Goal: Transaction & Acquisition: Purchase product/service

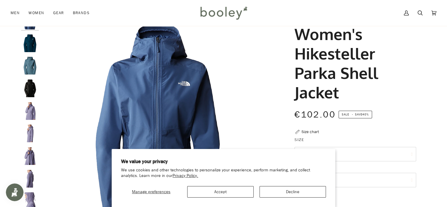
click at [30, 85] on img "Women's Hikesteller Parka Shell Jacket" at bounding box center [30, 88] width 18 height 18
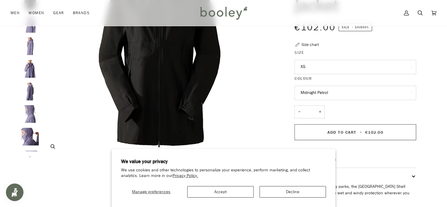
scroll to position [147, 0]
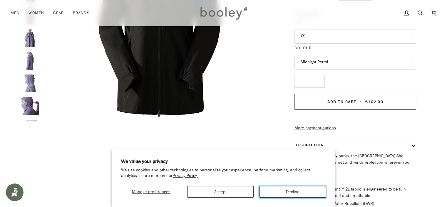
click at [287, 191] on button "Decline" at bounding box center [293, 191] width 66 height 11
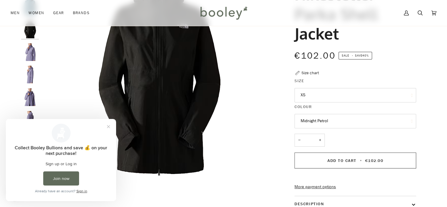
scroll to position [59, 0]
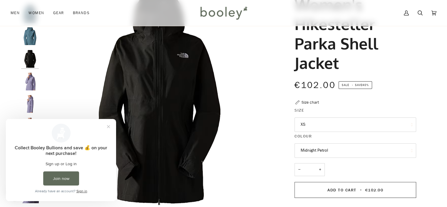
click at [337, 126] on button "XS" at bounding box center [356, 124] width 122 height 14
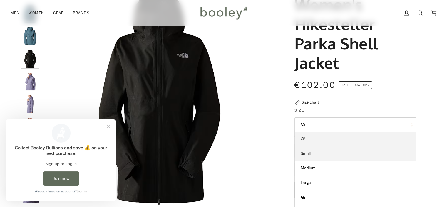
click at [315, 154] on link "Small" at bounding box center [355, 153] width 121 height 15
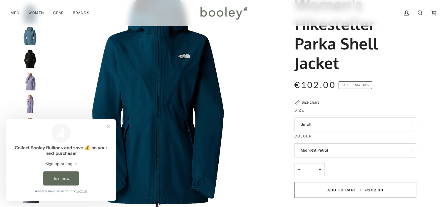
click at [326, 147] on button "Midnight Petrol" at bounding box center [356, 150] width 122 height 14
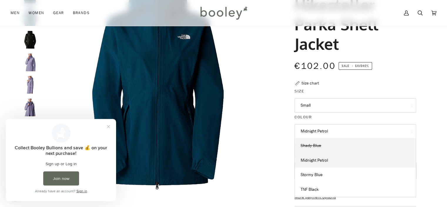
scroll to position [88, 0]
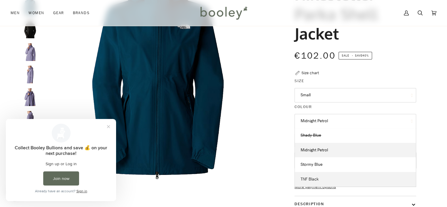
click at [308, 178] on span "TNF Black" at bounding box center [310, 179] width 18 height 6
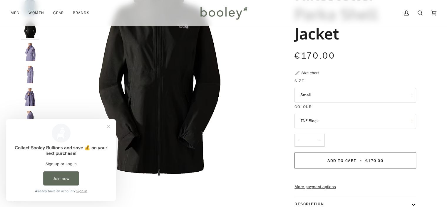
click at [342, 94] on button "Small" at bounding box center [356, 95] width 122 height 14
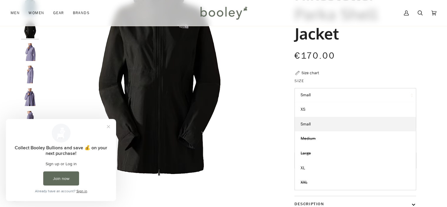
click at [433, 111] on div at bounding box center [224, 131] width 426 height 357
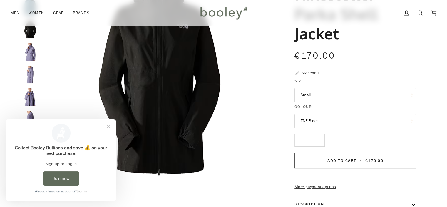
click at [311, 73] on div "Size chart" at bounding box center [310, 73] width 17 height 6
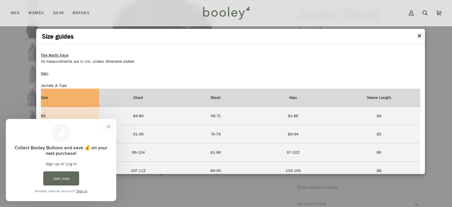
click at [106, 126] on button "Close prompt" at bounding box center [108, 126] width 11 height 11
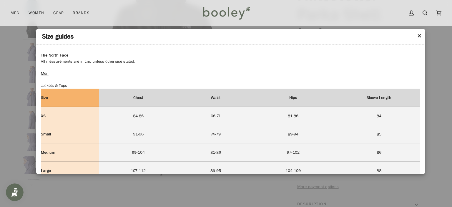
click at [419, 38] on button "✕" at bounding box center [419, 36] width 5 height 9
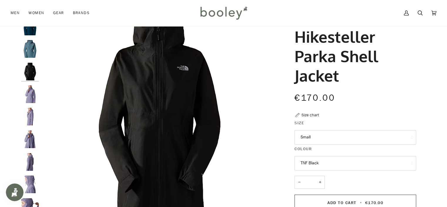
scroll to position [59, 0]
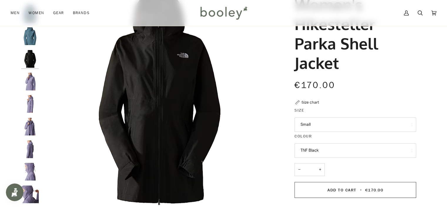
click at [343, 125] on button "Small" at bounding box center [356, 124] width 122 height 14
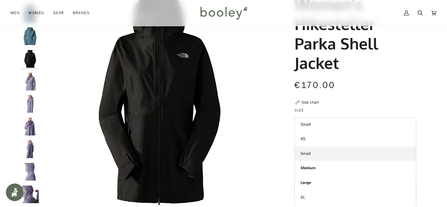
click at [343, 125] on button "Small" at bounding box center [356, 124] width 122 height 14
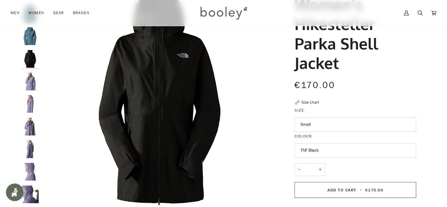
click at [378, 100] on div "The North Face Women's Hikesteller Parka Shell Jacket €170.00 Sale • Save 40% S…" at bounding box center [350, 160] width 132 height 357
click at [356, 153] on button "TNF Black" at bounding box center [356, 150] width 122 height 14
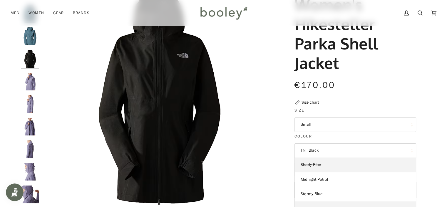
scroll to position [88, 0]
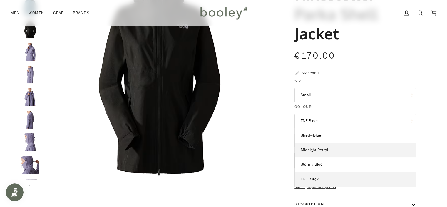
click at [319, 153] on link "Midnight Petrol" at bounding box center [355, 150] width 121 height 15
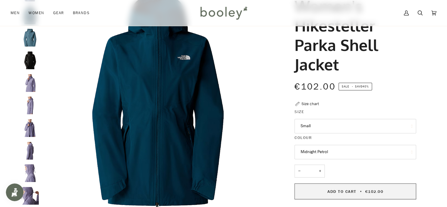
scroll to position [59, 0]
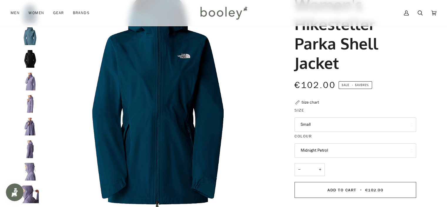
click at [321, 152] on button "Midnight Petrol" at bounding box center [356, 150] width 122 height 14
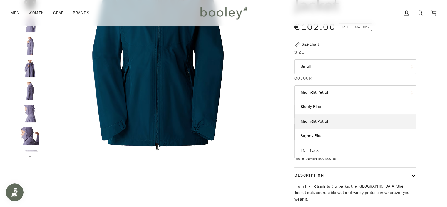
scroll to position [118, 0]
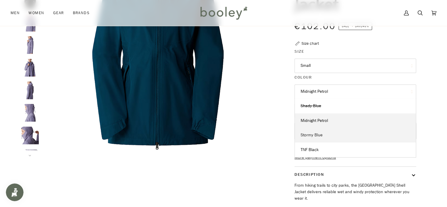
click at [323, 135] on link "Stormy Blue" at bounding box center [355, 135] width 121 height 15
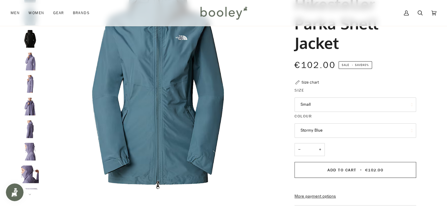
scroll to position [88, 0]
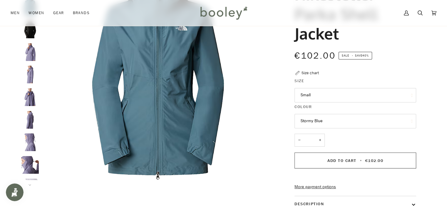
click at [327, 96] on button "Small" at bounding box center [356, 95] width 122 height 14
click at [411, 63] on div "€102.00 Sale • Save 40%" at bounding box center [356, 59] width 122 height 21
